Goal: Transaction & Acquisition: Book appointment/travel/reservation

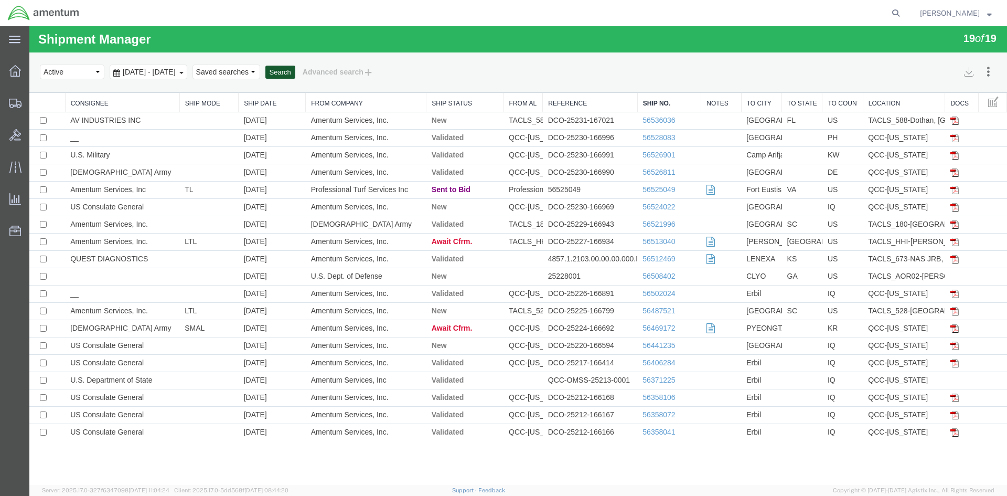
click at [295, 74] on button "Search" at bounding box center [280, 73] width 30 height 14
click at [295, 72] on button "Search" at bounding box center [280, 73] width 30 height 14
click at [295, 75] on button "Search" at bounding box center [280, 73] width 30 height 14
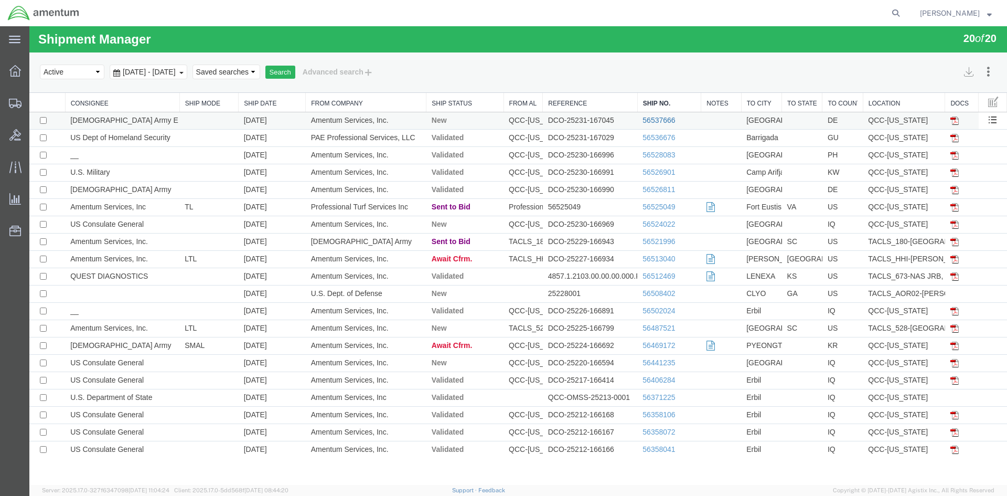
click at [663, 119] on link "56537666" at bounding box center [659, 120] width 33 height 8
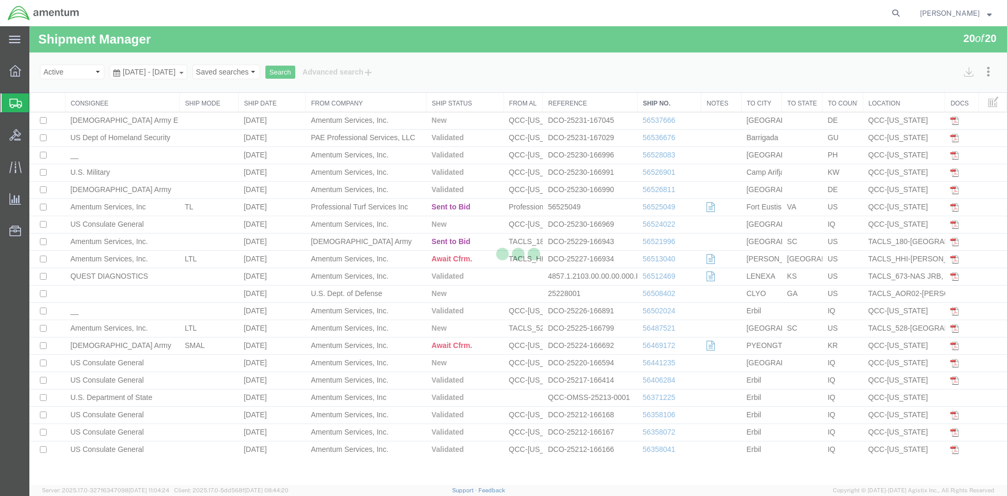
select select "42668"
select select "42677"
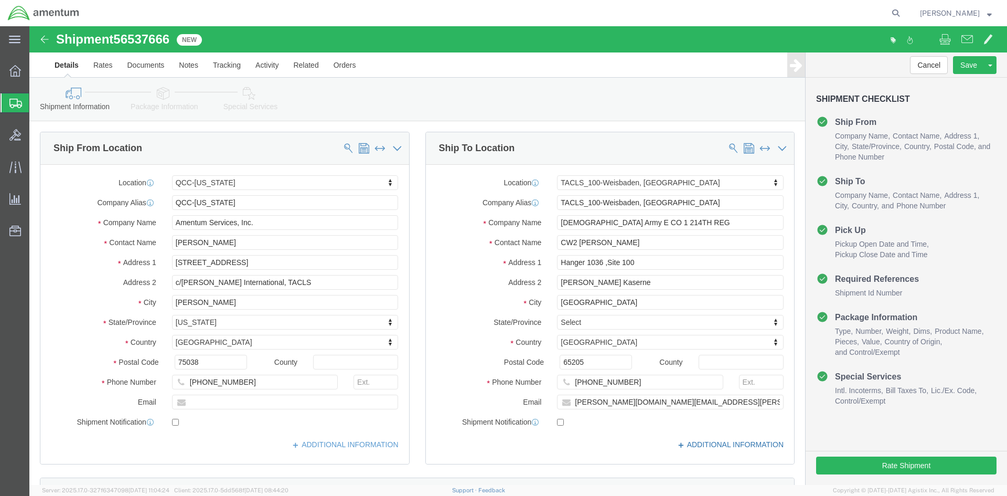
click icon
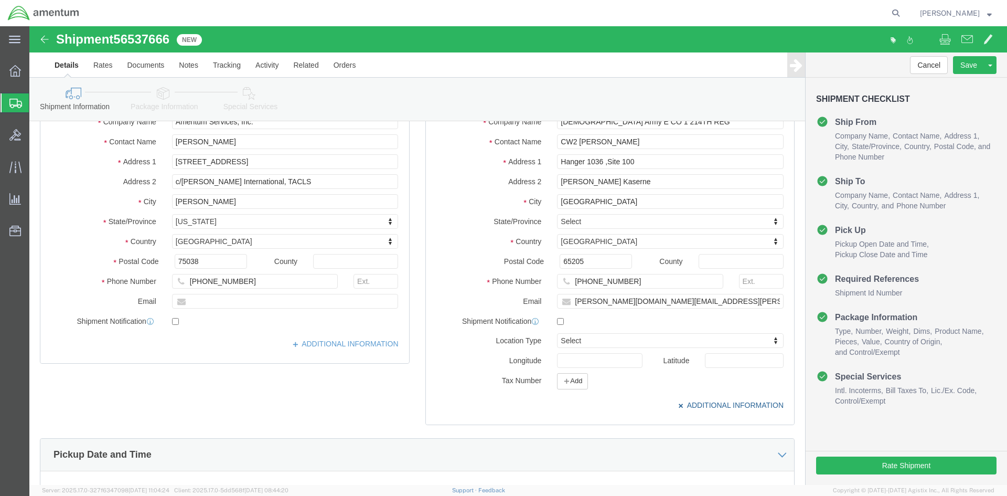
scroll to position [105, 0]
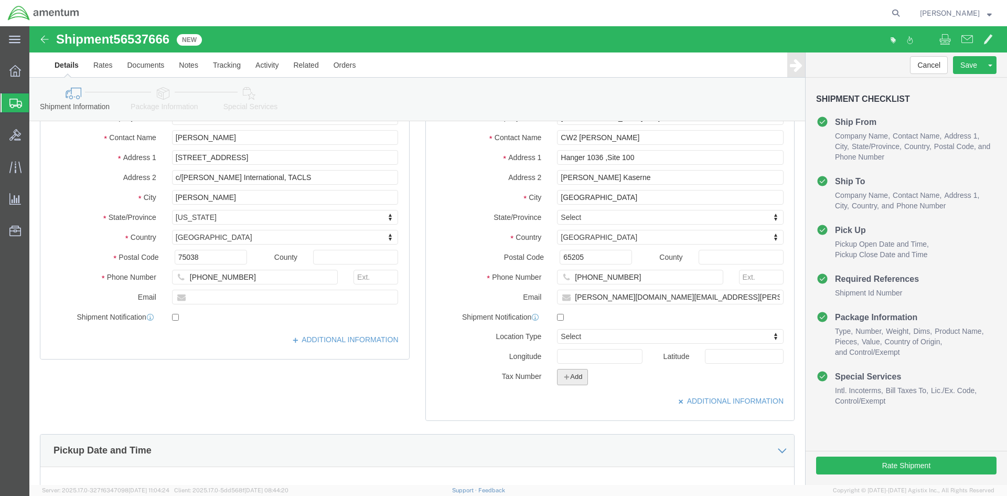
click button "Add"
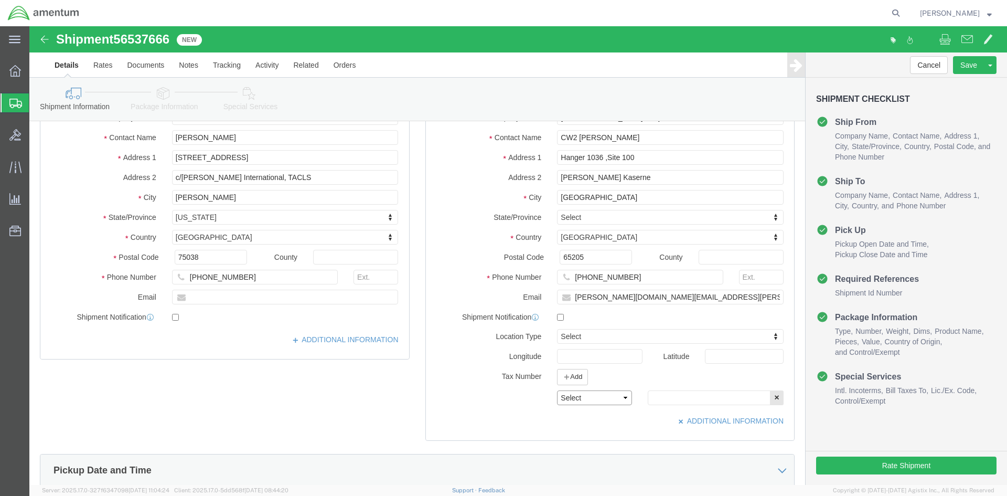
click select "Select EIN EORI TIN VAT Other"
select select "EORI"
click select "Select EIN EORI TIN VAT Other"
click input "text"
type input "[US_VEHICLE_IDENTIFICATION_NUMBER]"
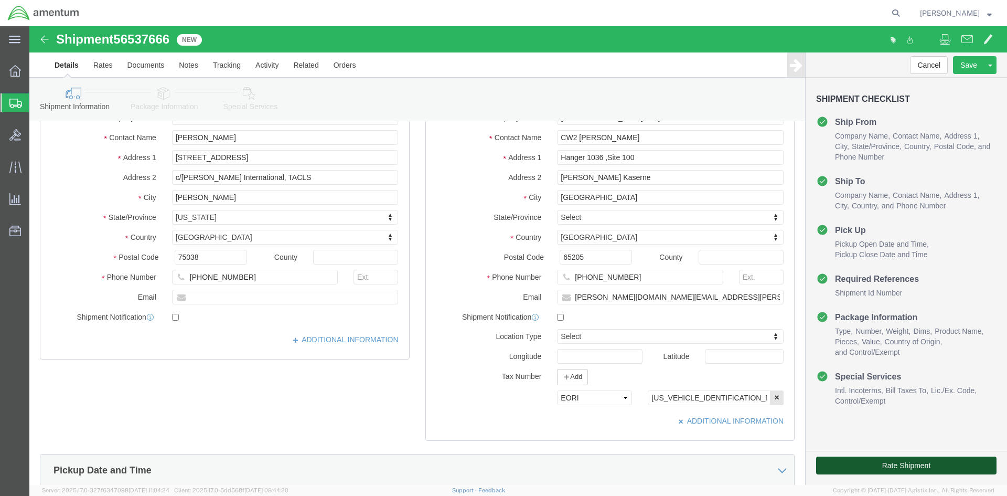
click button "Rate Shipment"
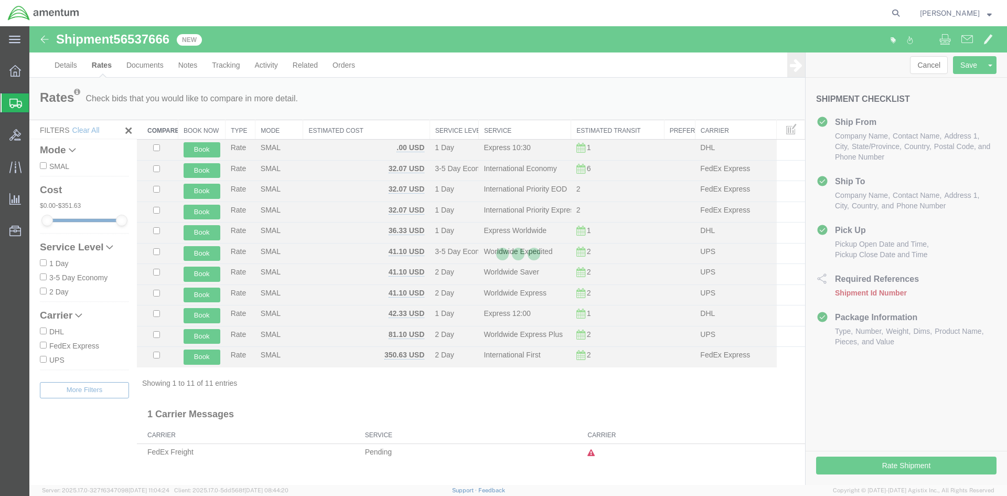
scroll to position [0, 0]
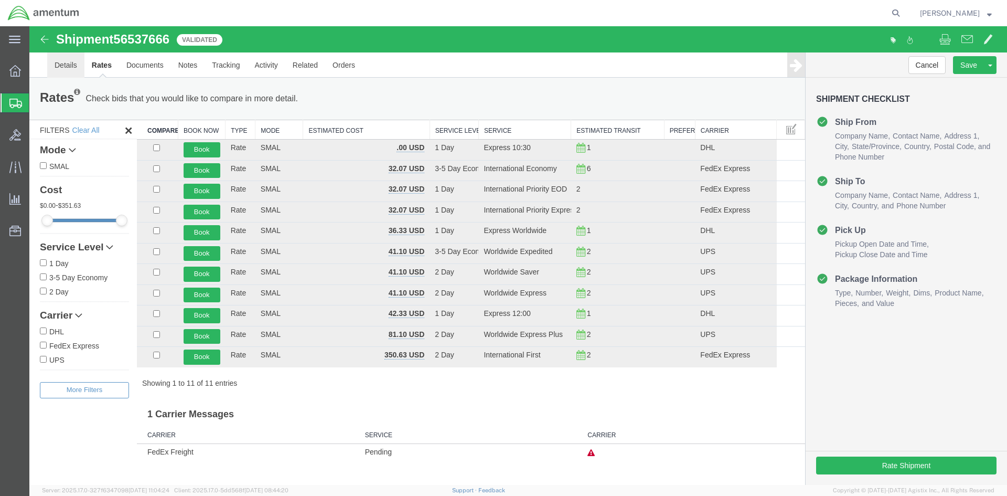
click at [65, 66] on link "Details" at bounding box center [65, 64] width 37 height 25
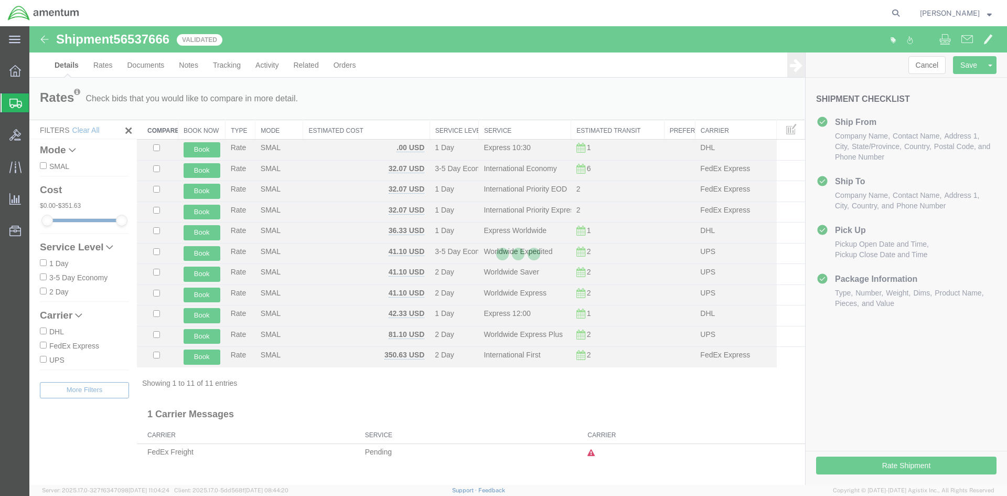
select select "42668"
select select "42677"
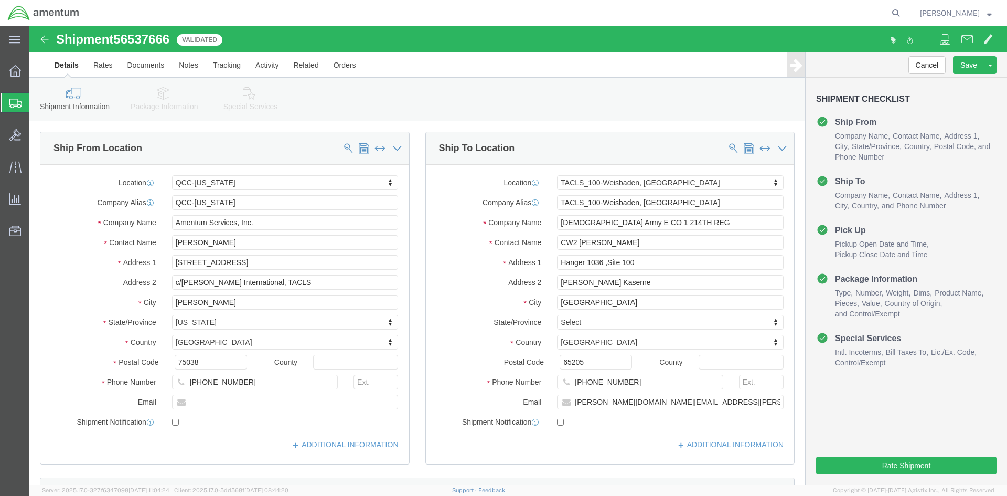
click link "Special Services"
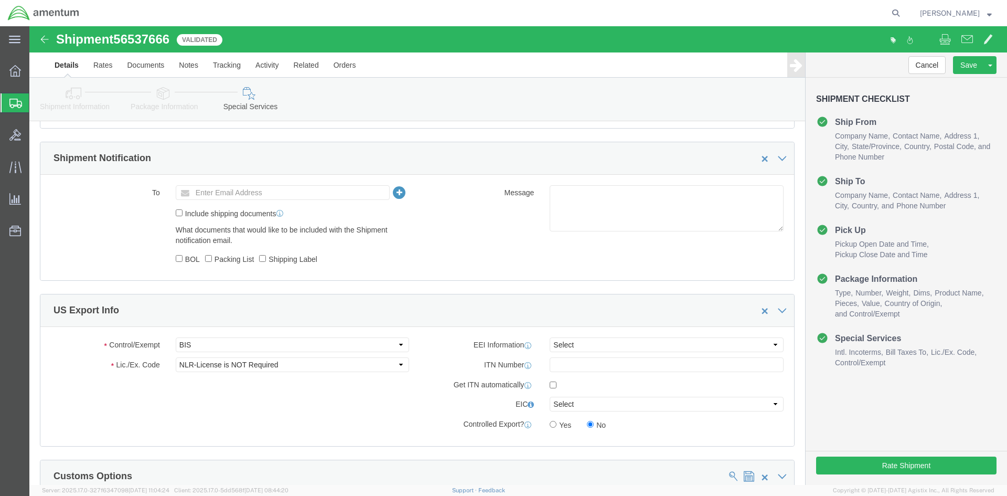
scroll to position [734, 0]
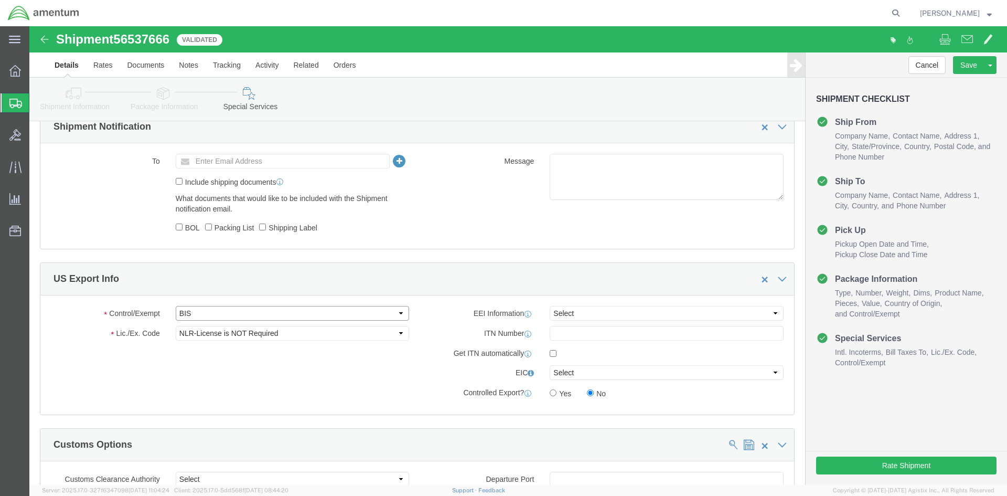
click select "Select ATF BIS DEA EPA FDA FTR ITAR OFAC Other (OPA)"
select select "FTR"
click select "Select ATF BIS DEA EPA FDA FTR ITAR OFAC Other (OPA)"
drag, startPoint x: 189, startPoint y: 285, endPoint x: 184, endPoint y: 289, distance: 6.0
click select "Select ATF BIS DEA EPA FDA FTR ITAR OFAC Other (OPA)"
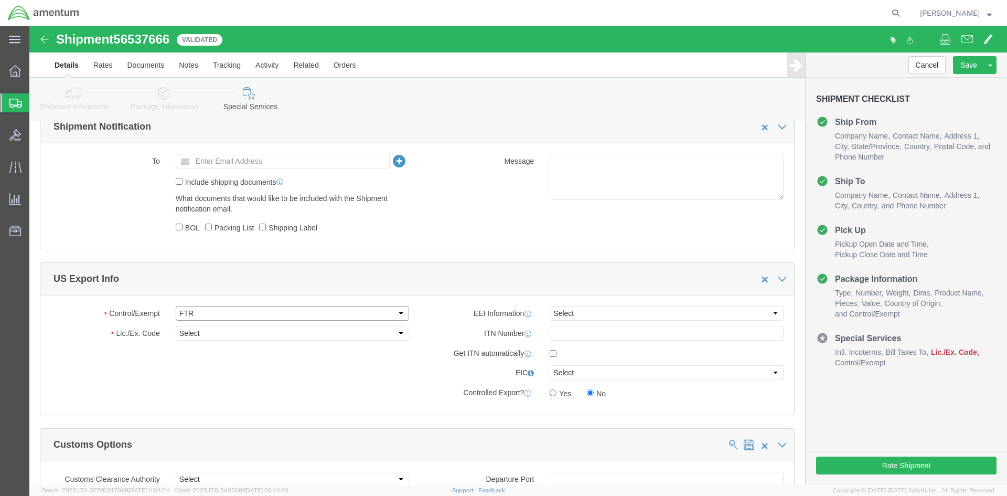
click select "Select ATF BIS DEA EPA FDA FTR ITAR OFAC Other (OPA)"
click select "Select 30.2(d)(2) 30.36 30.37(a) 30.37(f) 30.37(g) 30.37(h) 30.37(i) 30.37(j) 3…"
select select "30.37(a)"
click select "Select 30.2(d)(2) 30.36 30.37(a) 30.37(f) 30.37(g) 30.37(h) 30.37(i) 30.37(j) 3…"
click select "Select AES-Direct EEI Carrier File EEI EEI Exempt"
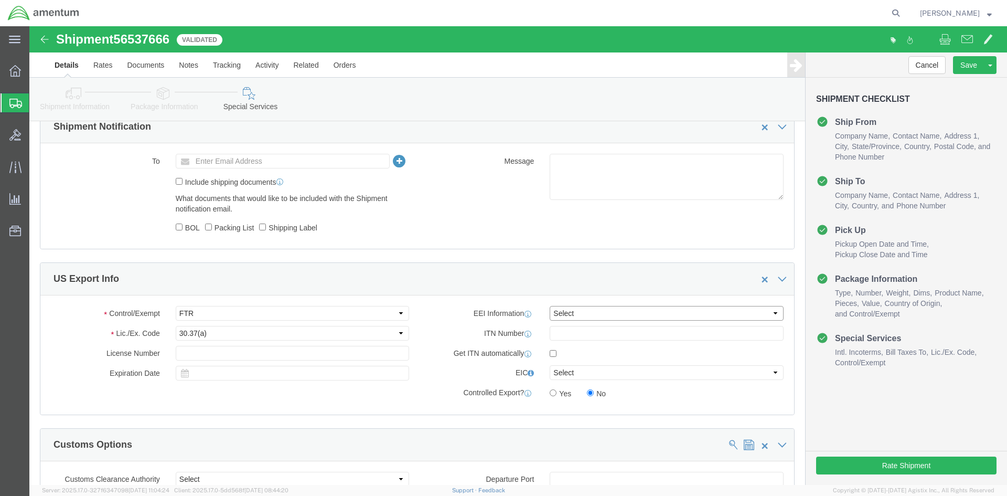
select select "EXEM"
click select "Select AES-Direct EEI Carrier File EEI EEI Exempt"
click button "Rate Shipment"
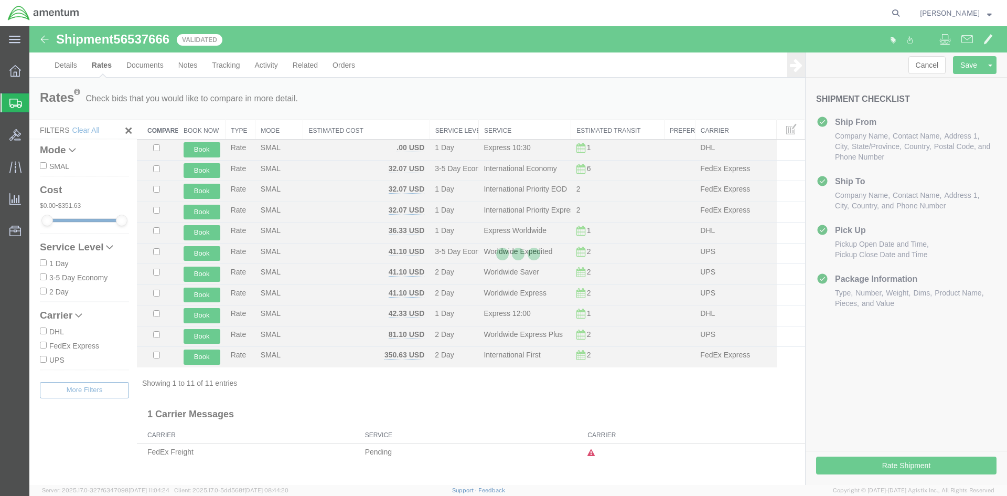
scroll to position [0, 0]
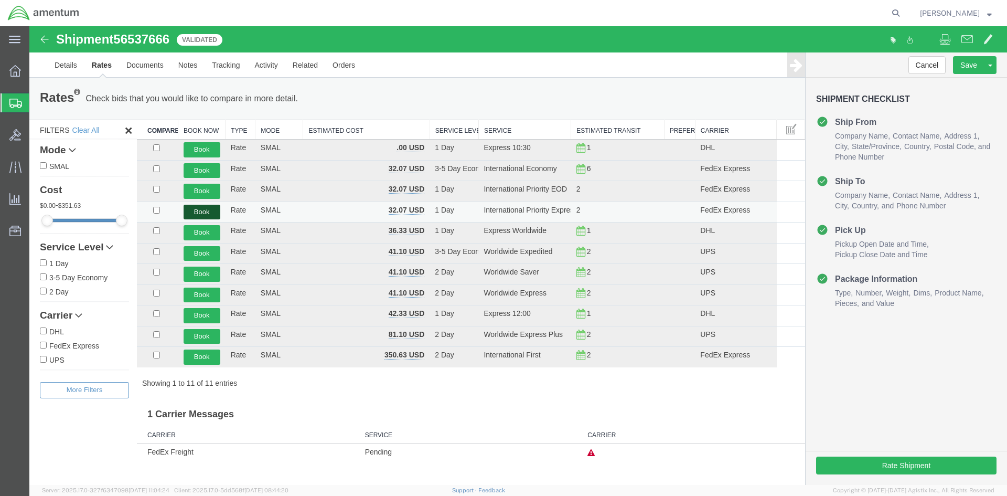
click at [195, 212] on button "Book" at bounding box center [202, 212] width 37 height 15
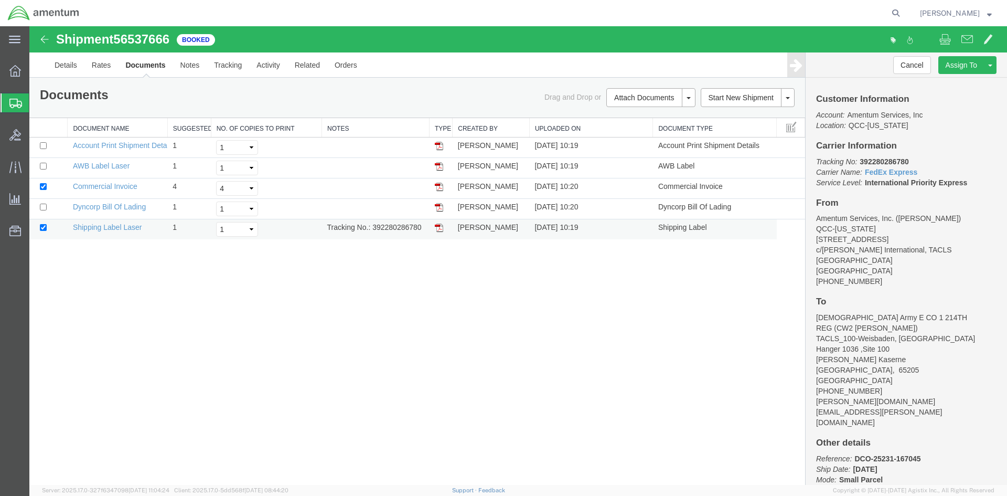
click at [439, 229] on img at bounding box center [439, 227] width 8 height 8
click at [437, 164] on img at bounding box center [439, 166] width 8 height 8
click at [36, 66] on span "Overview" at bounding box center [32, 70] width 7 height 21
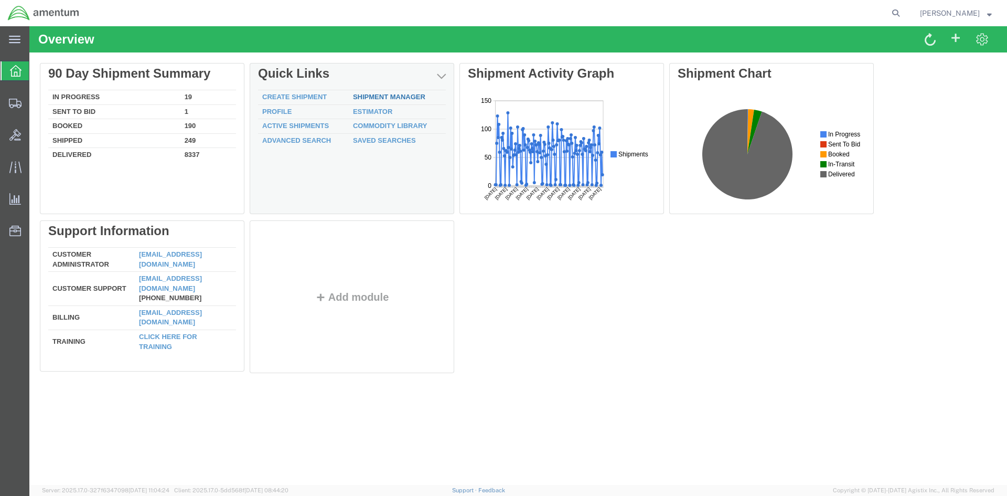
click at [410, 98] on link "Shipment Manager" at bounding box center [389, 97] width 72 height 8
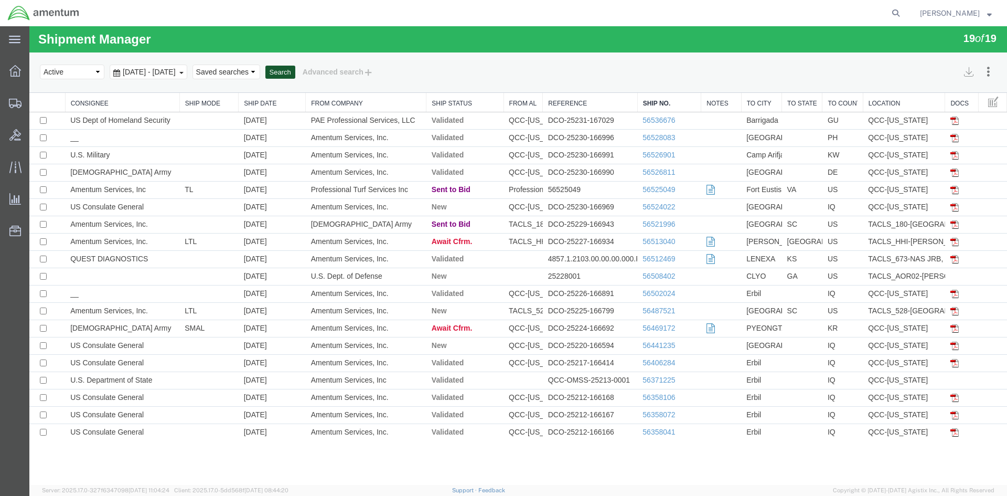
drag, startPoint x: 322, startPoint y: 73, endPoint x: 50, endPoint y: 120, distance: 275.7
click at [295, 73] on button "Search" at bounding box center [280, 73] width 30 height 14
drag, startPoint x: 325, startPoint y: 74, endPoint x: 272, endPoint y: 28, distance: 70.2
click at [295, 74] on button "Search" at bounding box center [280, 73] width 30 height 14
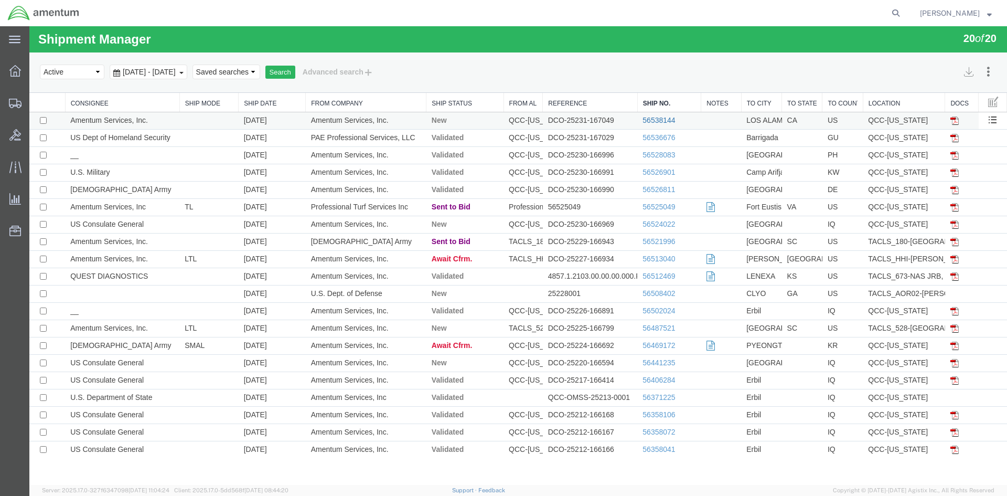
click at [646, 118] on link "56538144" at bounding box center [659, 120] width 33 height 8
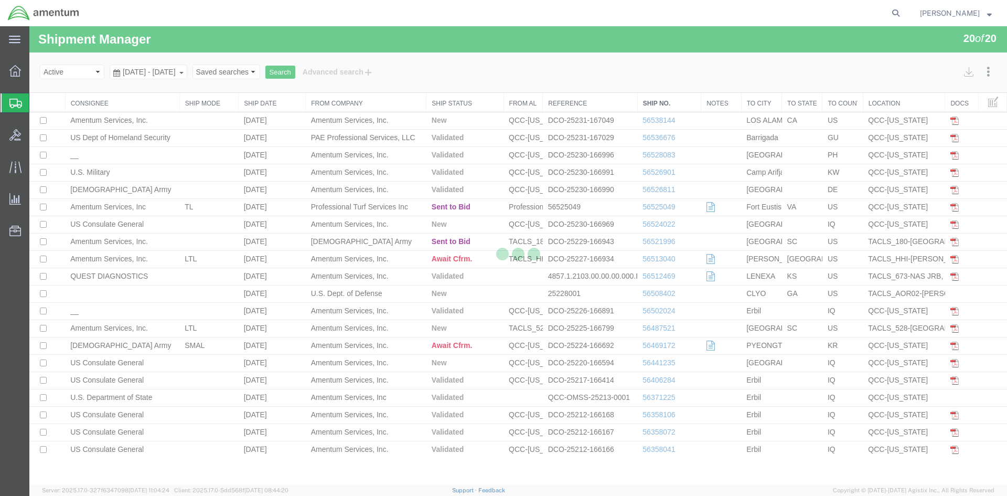
select select "42668"
select select "42692"
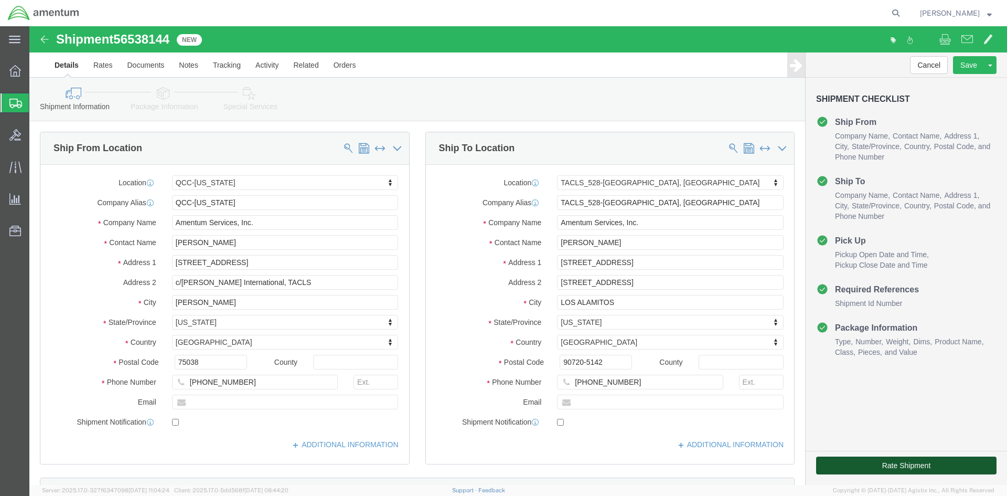
click button "Rate Shipment"
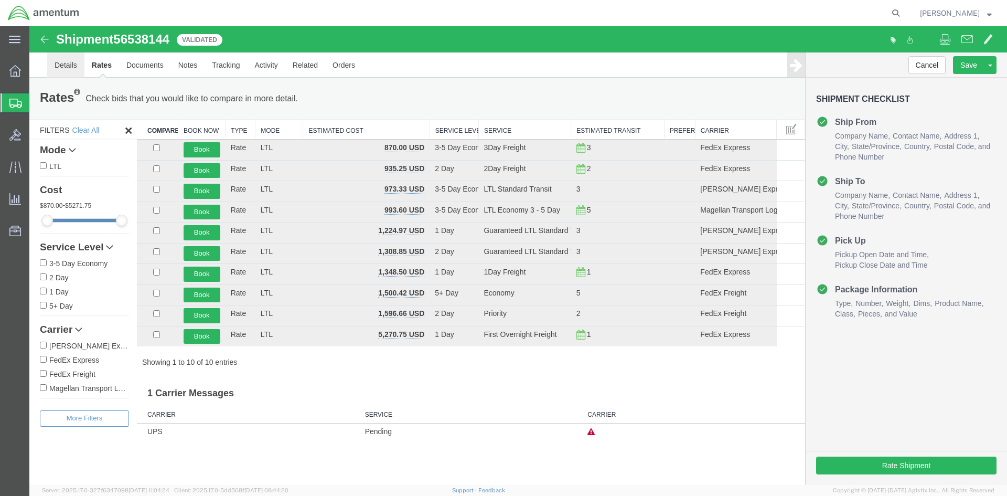
click at [62, 67] on link "Details" at bounding box center [65, 64] width 37 height 25
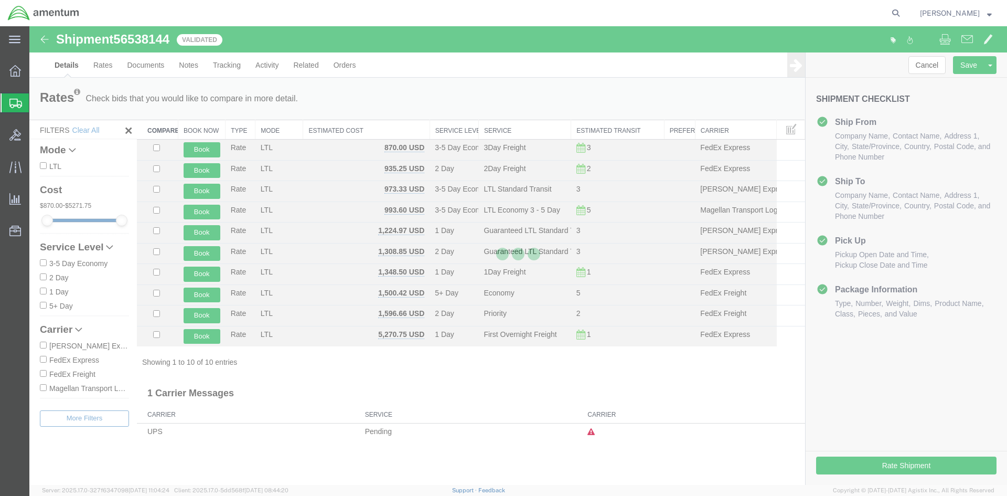
select select "42668"
select select "42692"
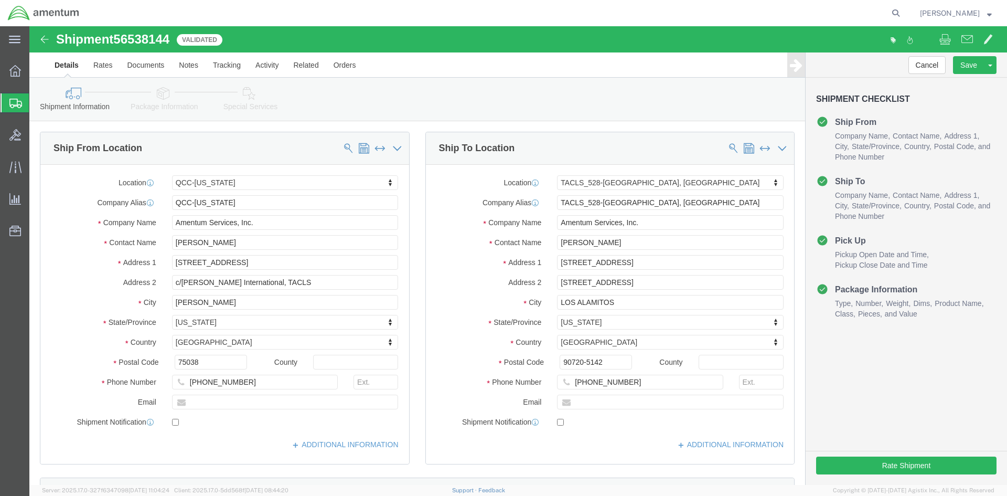
click link "Package Information"
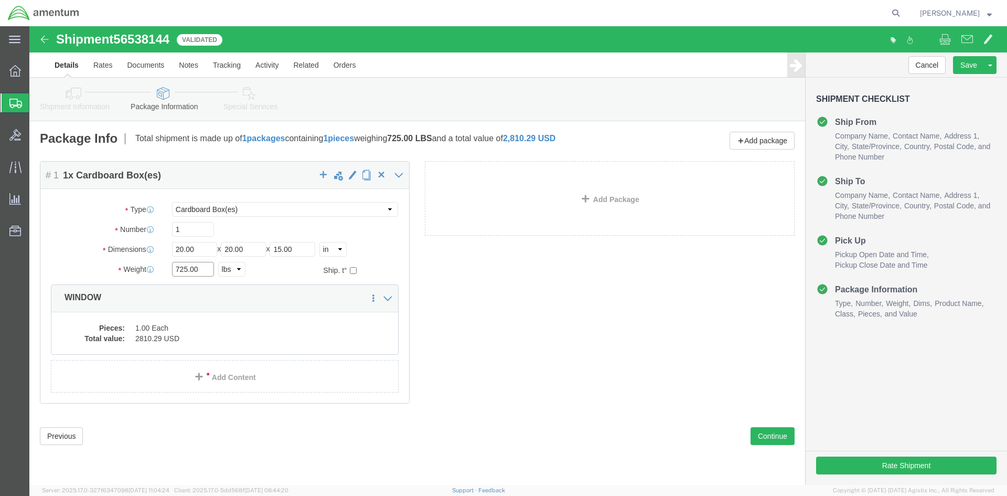
drag, startPoint x: 173, startPoint y: 247, endPoint x: 131, endPoint y: 240, distance: 41.9
click input "725.00"
type input "7.0"
click button "Rate Shipment"
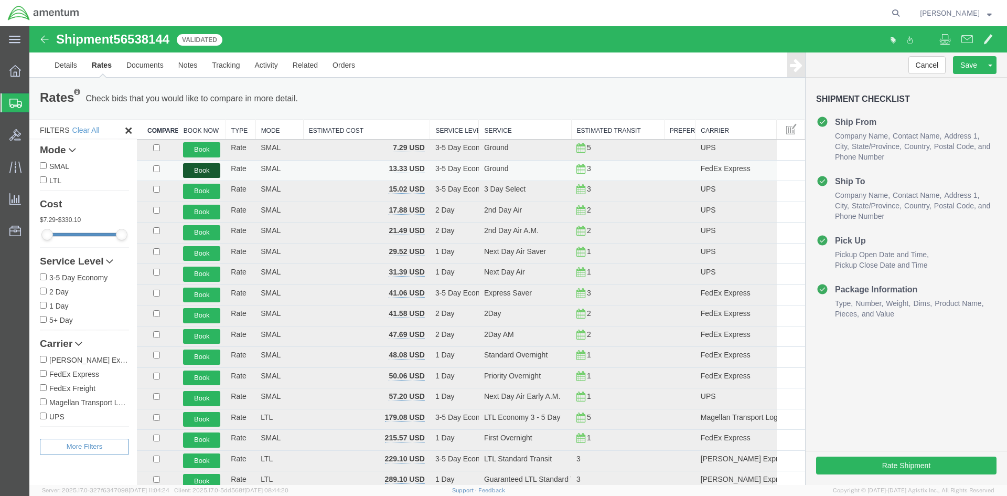
click at [203, 168] on button "Book" at bounding box center [201, 170] width 37 height 15
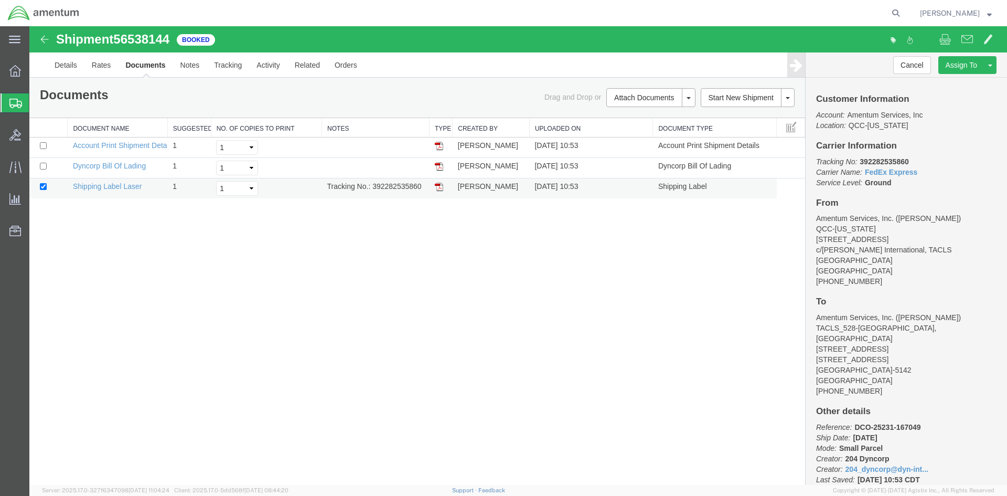
drag, startPoint x: 372, startPoint y: 187, endPoint x: 424, endPoint y: 188, distance: 51.4
click at [424, 188] on td "Tracking No.: 392282535860" at bounding box center [376, 188] width 108 height 20
copy td "392282535860"
drag, startPoint x: 440, startPoint y: 187, endPoint x: 47, endPoint y: 238, distance: 396.2
click at [440, 187] on img at bounding box center [439, 187] width 8 height 8
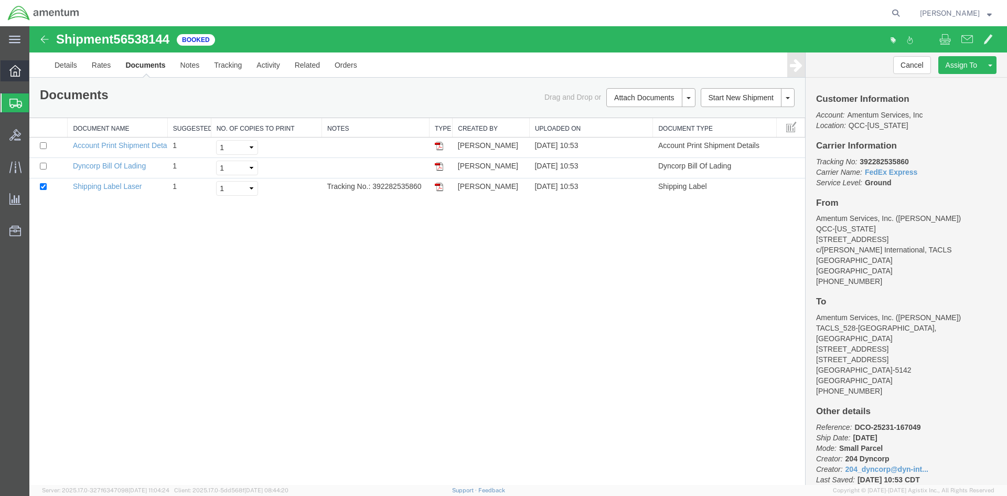
click at [36, 73] on span "Overview" at bounding box center [32, 70] width 7 height 21
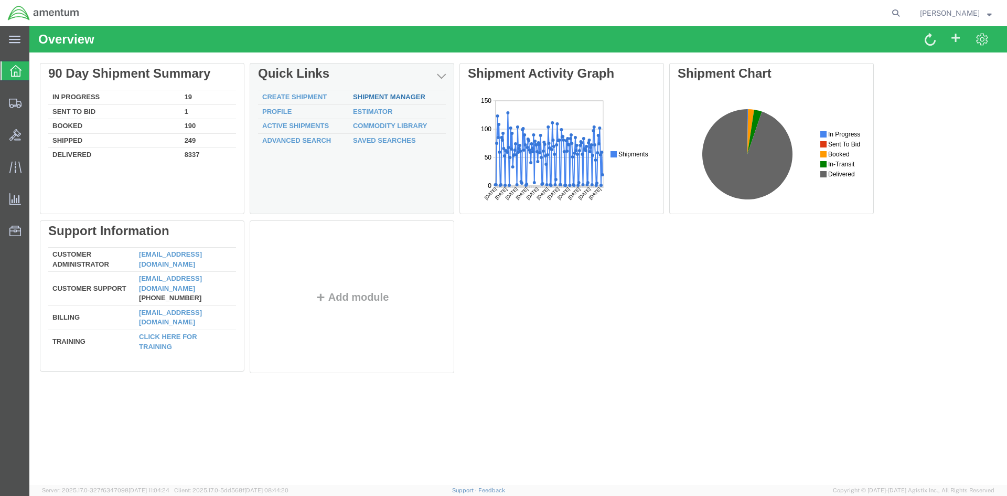
click at [415, 95] on div "Delete 90 Day Shipment Summary In Progress 19 Sent To Bid 1 Booked 190 Shipped …" at bounding box center [518, 220] width 957 height 315
click at [393, 93] on div "Delete 90 Day Shipment Summary In Progress 19 Sent To Bid 1 Booked 190 Shipped …" at bounding box center [518, 220] width 957 height 315
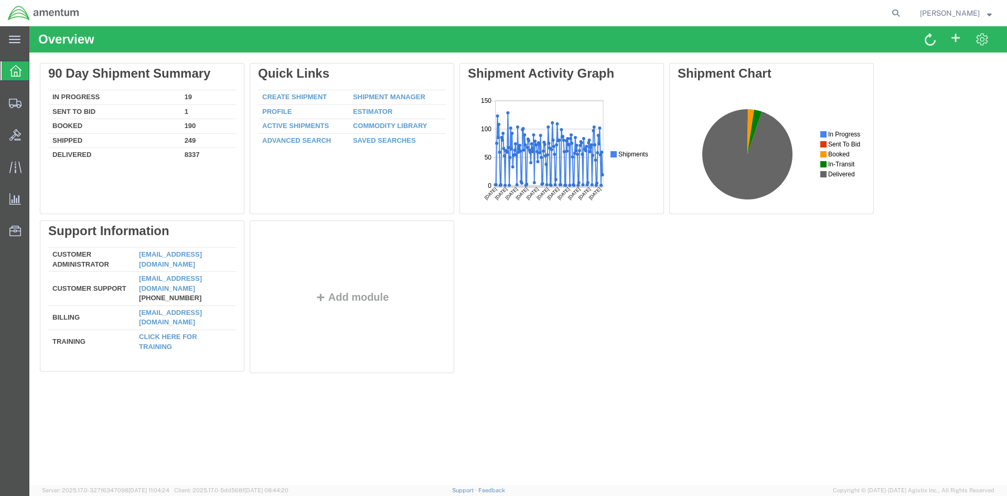
click at [392, 94] on link "Shipment Manager" at bounding box center [389, 97] width 72 height 8
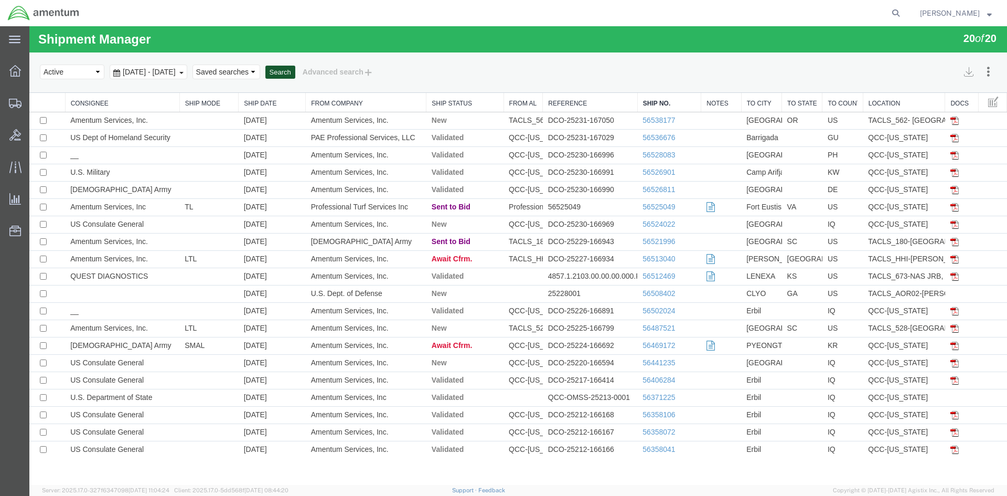
click at [295, 72] on button "Search" at bounding box center [280, 73] width 30 height 14
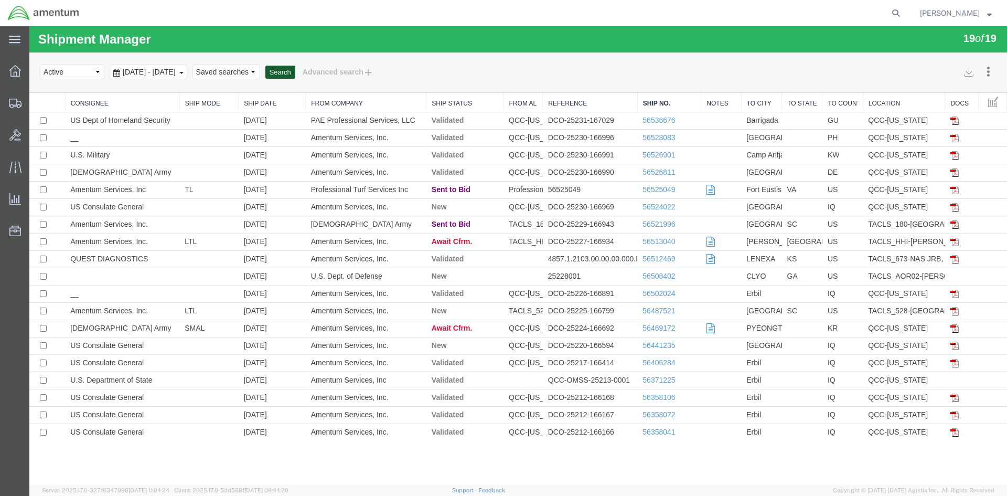
click at [295, 75] on button "Search" at bounding box center [280, 73] width 30 height 14
click at [295, 76] on button "Search" at bounding box center [280, 73] width 30 height 14
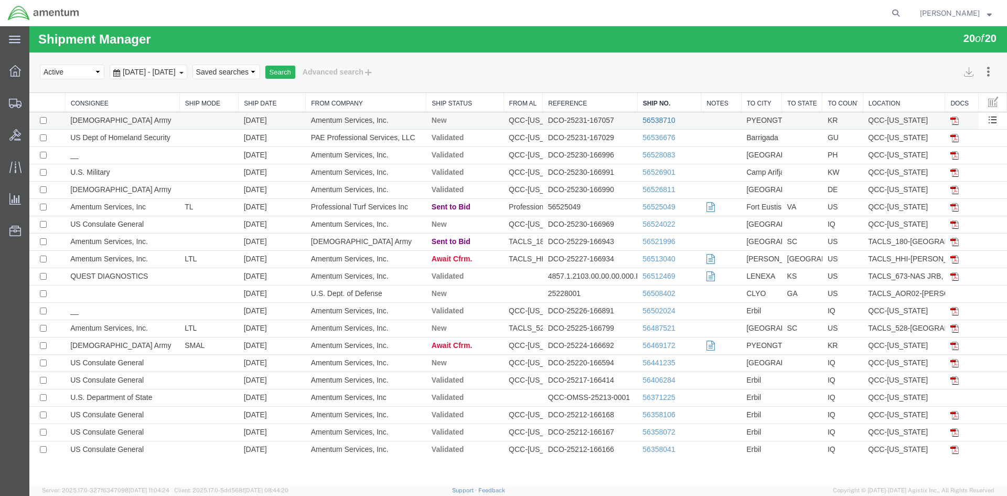
click at [655, 117] on link "56538710" at bounding box center [659, 120] width 33 height 8
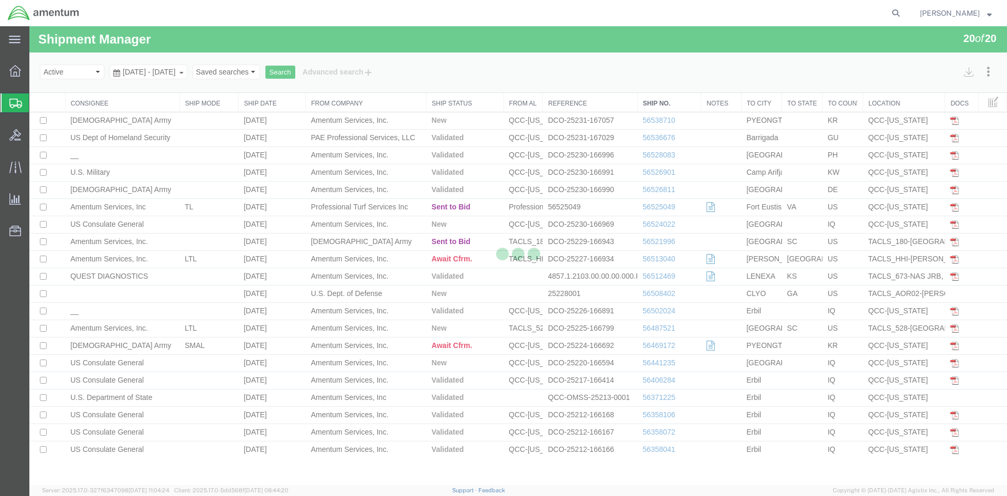
select select "42668"
select select "42679"
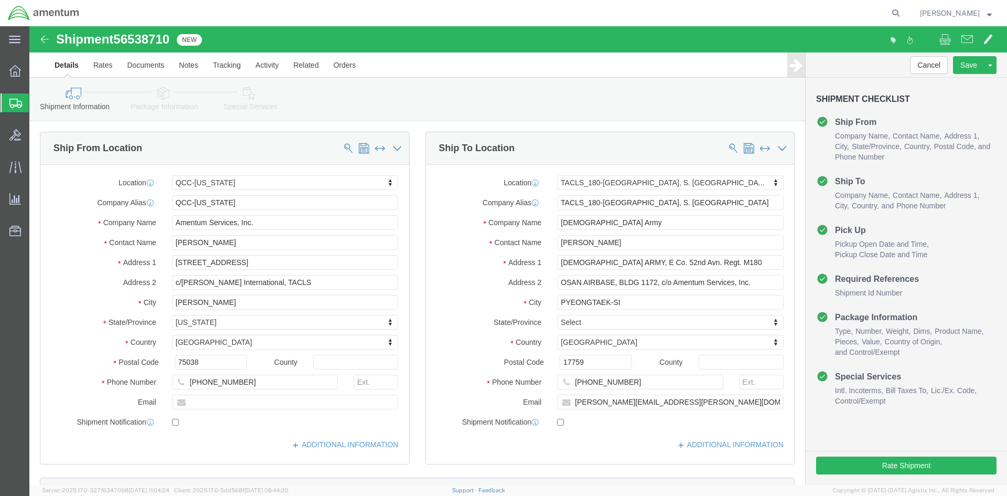
click link "Special Services"
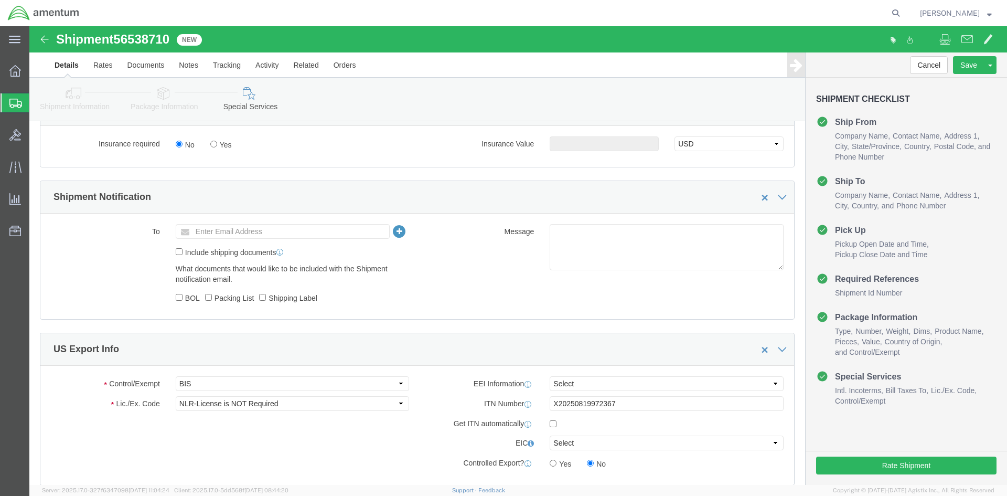
scroll to position [682, 0]
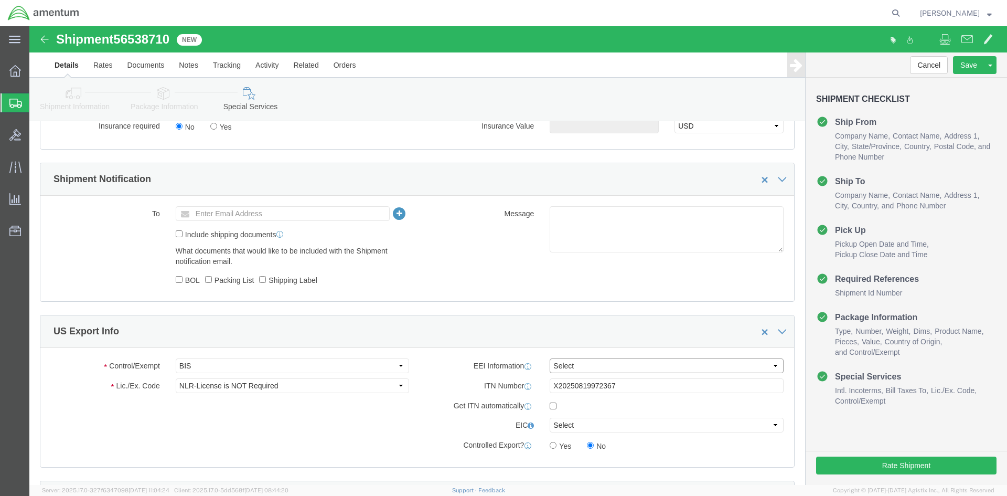
click select "Select AES-Direct EEI Carrier File EEI EEI Exempt"
select select "AESD"
click select "Select AES-Direct EEI Carrier File EEI EEI Exempt"
click button "Rate Shipment"
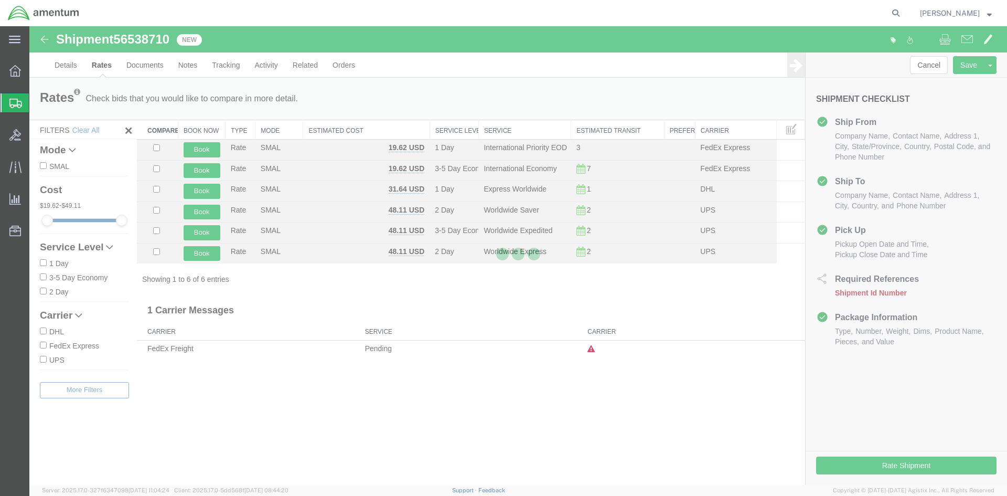
scroll to position [0, 0]
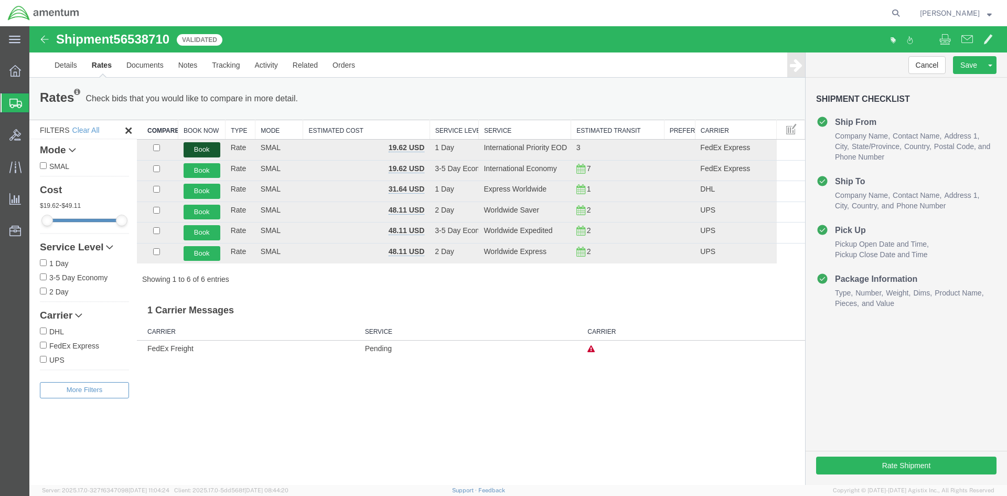
drag, startPoint x: 201, startPoint y: 149, endPoint x: 203, endPoint y: 142, distance: 7.0
click at [201, 148] on button "Book" at bounding box center [202, 149] width 37 height 15
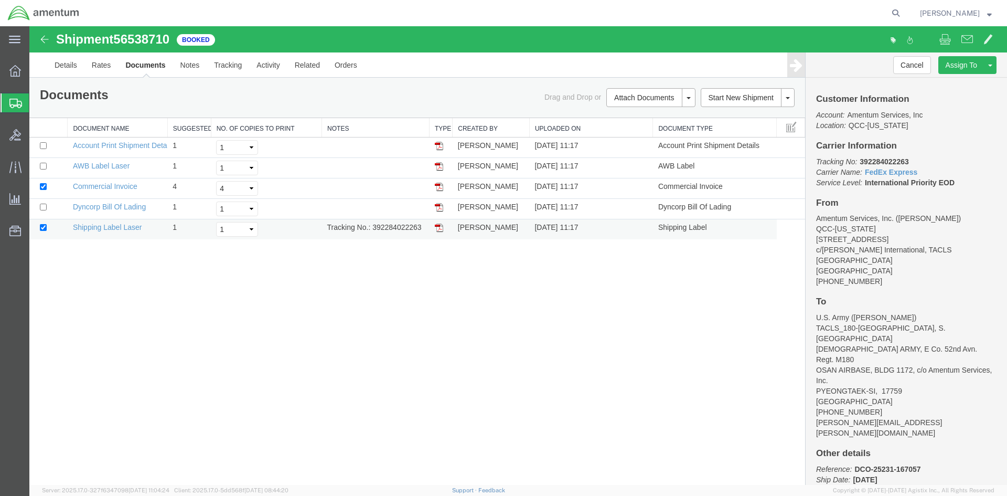
drag, startPoint x: 439, startPoint y: 229, endPoint x: 29, endPoint y: 237, distance: 409.8
click at [439, 229] on img at bounding box center [439, 227] width 8 height 8
click at [437, 168] on img at bounding box center [439, 166] width 8 height 8
click at [36, 71] on span "Overview" at bounding box center [32, 70] width 7 height 21
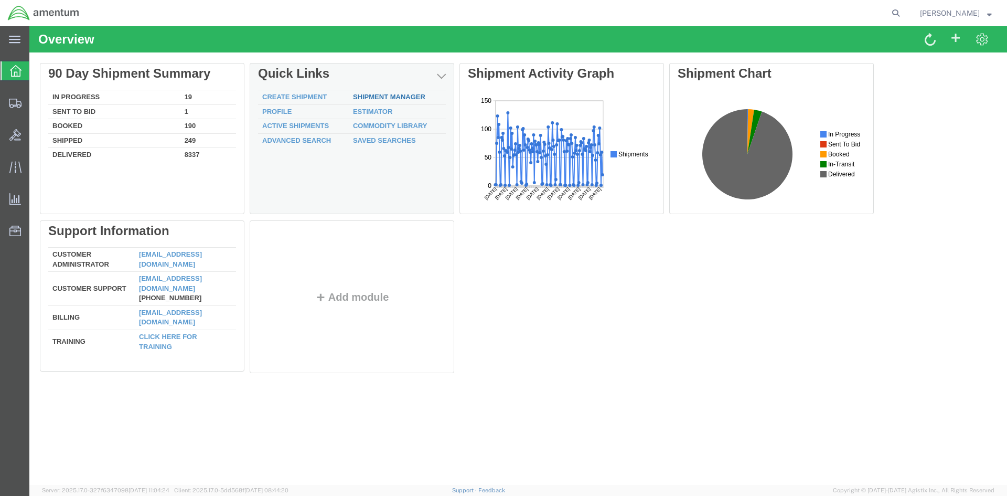
click at [373, 92] on td "Shipment Manager" at bounding box center [397, 97] width 97 height 15
click at [372, 95] on link "Shipment Manager" at bounding box center [389, 97] width 72 height 8
